Goal: Information Seeking & Learning: Learn about a topic

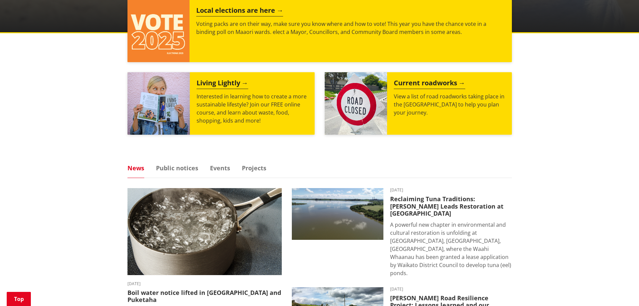
scroll to position [268, 0]
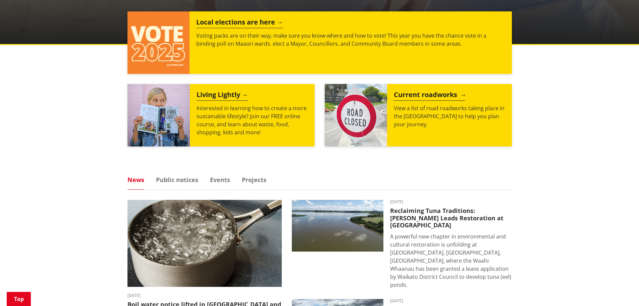
click at [401, 97] on h2 "Current roadworks" at bounding box center [429, 96] width 71 height 10
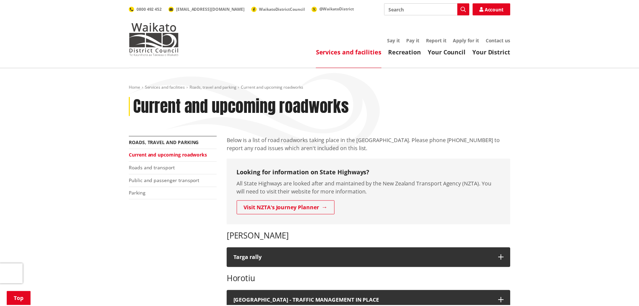
scroll to position [235, 0]
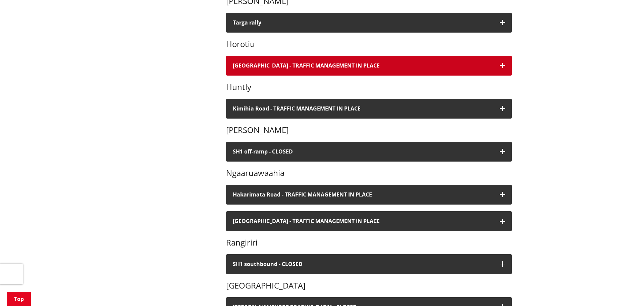
click at [356, 57] on button "[GEOGRAPHIC_DATA] - TRAFFIC MANAGEMENT IN PLACE" at bounding box center [369, 66] width 286 height 20
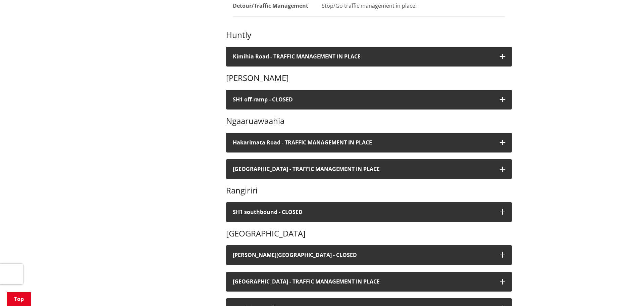
scroll to position [403, 0]
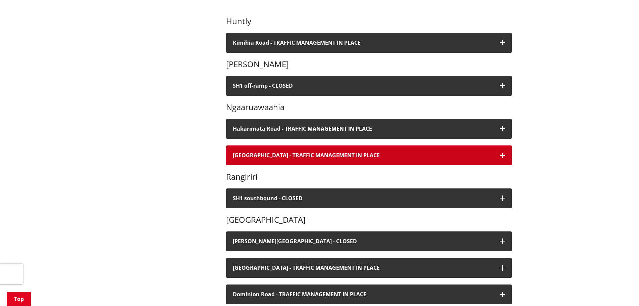
click at [355, 145] on button "[GEOGRAPHIC_DATA] - TRAFFIC MANAGEMENT IN PLACE" at bounding box center [369, 155] width 286 height 20
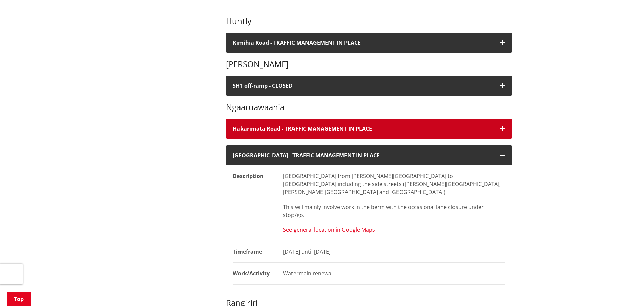
click at [352, 126] on button "Hakarimata Road - TRAFFIC MANAGEMENT IN PLACE" at bounding box center [369, 129] width 286 height 20
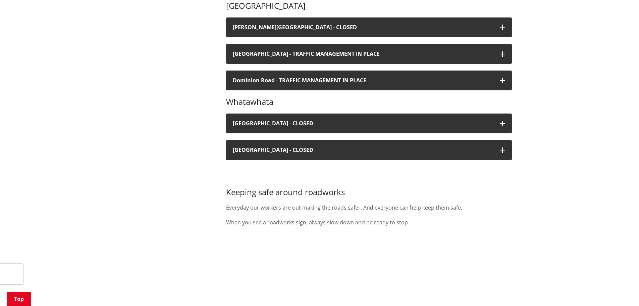
scroll to position [839, 0]
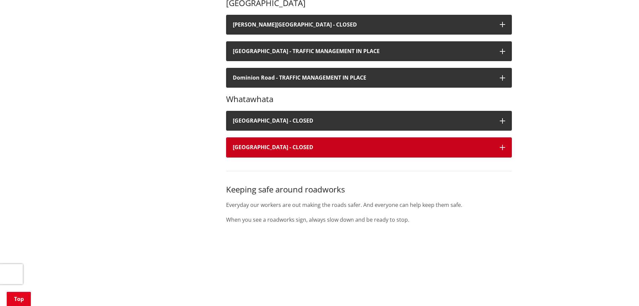
click at [352, 144] on h4 "Laxon Road - CLOSED" at bounding box center [363, 147] width 260 height 6
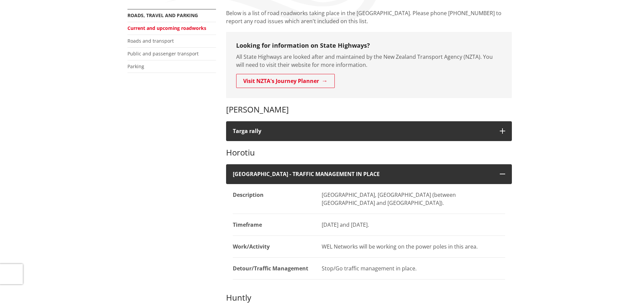
scroll to position [0, 0]
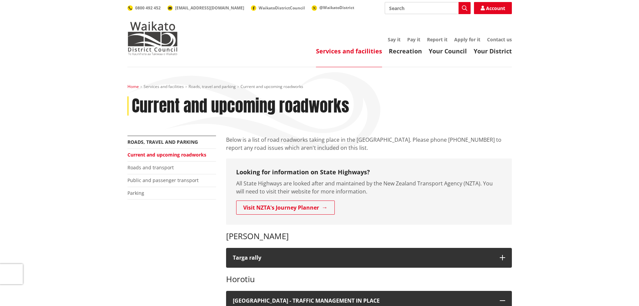
click at [138, 88] on link "Home" at bounding box center [132, 87] width 11 height 6
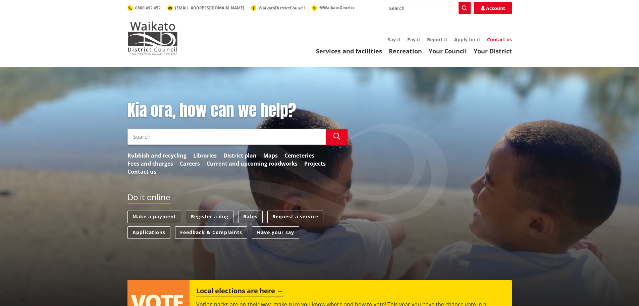
click at [488, 37] on link "Contact us" at bounding box center [499, 39] width 25 height 6
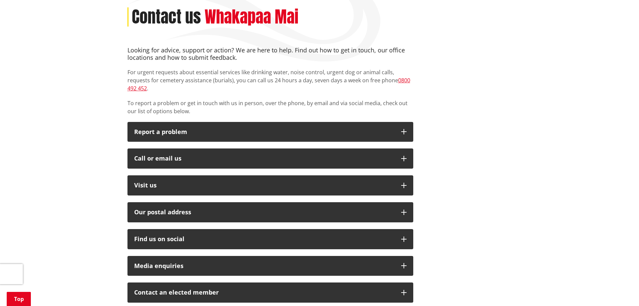
scroll to position [101, 0]
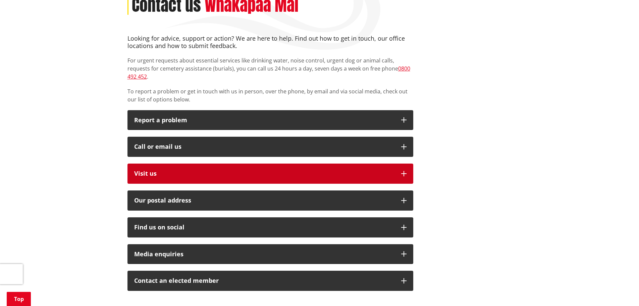
click at [204, 170] on p "Visit us" at bounding box center [264, 173] width 260 height 7
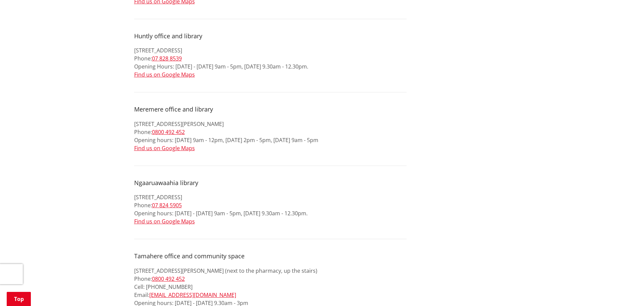
scroll to position [369, 0]
